Goal: Information Seeking & Learning: Learn about a topic

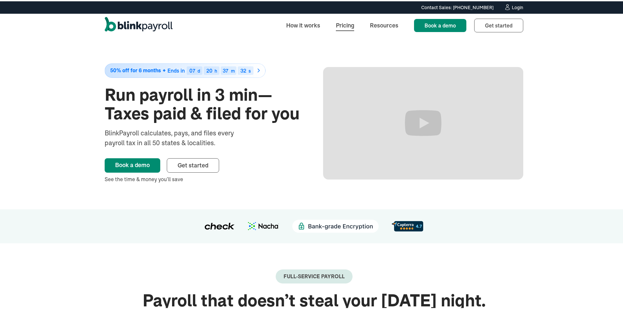
click at [351, 25] on link "Pricing" at bounding box center [344, 24] width 29 height 14
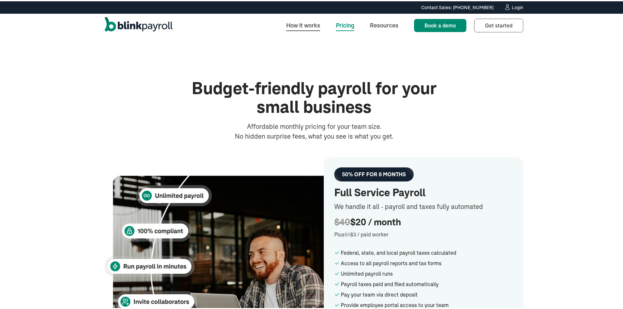
click at [307, 29] on link "How it works" at bounding box center [303, 24] width 44 height 14
